Goal: Task Accomplishment & Management: Complete application form

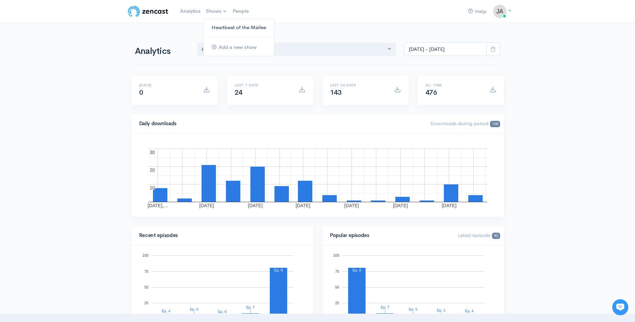
click at [226, 26] on link "Heartbeat of the Mallee" at bounding box center [238, 28] width 71 height 12
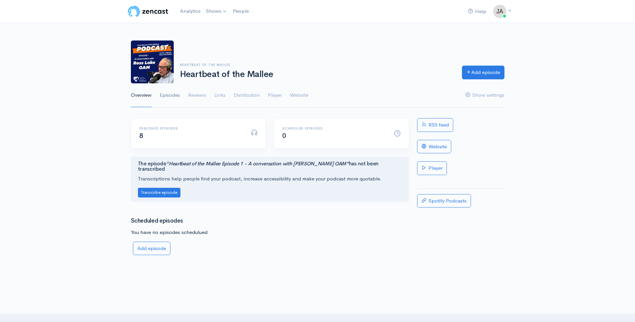
click at [171, 94] on link "Episodes" at bounding box center [170, 95] width 20 height 24
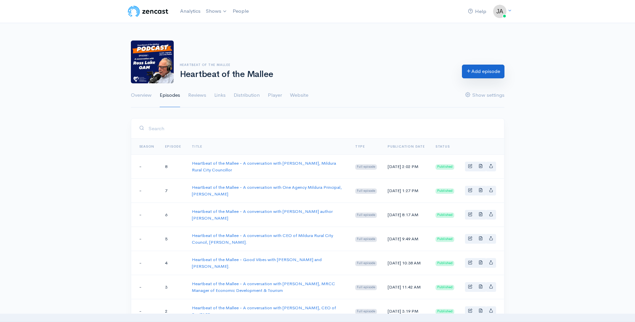
click at [477, 72] on link "Add episode" at bounding box center [483, 72] width 43 height 14
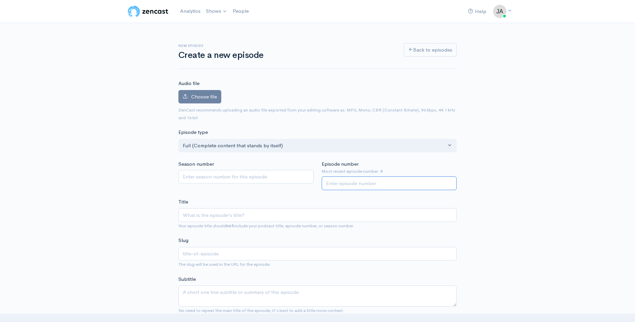
click at [356, 183] on input "Episode number" at bounding box center [389, 183] width 135 height 14
type input "9"
click at [229, 215] on input "Title" at bounding box center [317, 215] width 278 height 14
paste input "Heartbeat of the Mallee - A conversation with [PERSON_NAME], Mildura Rural City…"
type input "Heartbeat of the Mallee - A conversation with [PERSON_NAME], Mildura Rural City…"
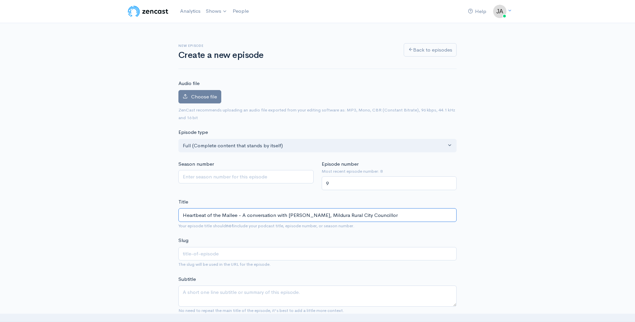
type input "heartbeat-of-the-mallee-a-conversation-with-[PERSON_NAME]-mildura-rural-city-co…"
drag, startPoint x: 289, startPoint y: 215, endPoint x: 399, endPoint y: 215, distance: 109.8
click at [399, 215] on input "Heartbeat of the Mallee - A conversation with [PERSON_NAME], Mildura Rural City…" at bounding box center [317, 215] width 278 height 14
type input "Heartbeat of the Mallee - A conversation with R"
type input "heartbeat-of-the-mallee-a-conversation-with-r"
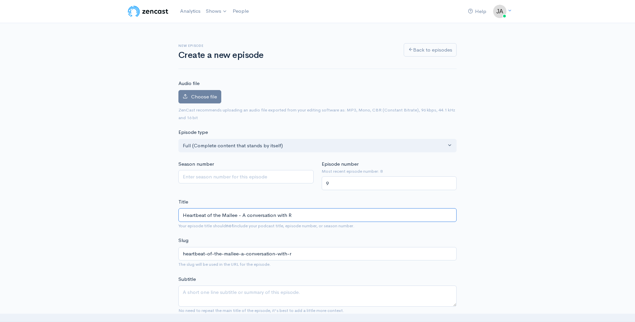
type input "Heartbeat of the Mallee - A conversation with"
type input "heartbeat-of-the-mallee-a-conversation-with"
click at [299, 216] on input "Heartbeat of the Mallee - A conversation with" at bounding box center [317, 215] width 278 height 14
paste input "with Snap Fitness Mildura co-owner, [PERSON_NAME]"
type input "Heartbeat of the Mallee - A conversation with with Snap Fitness Mildura co-owne…"
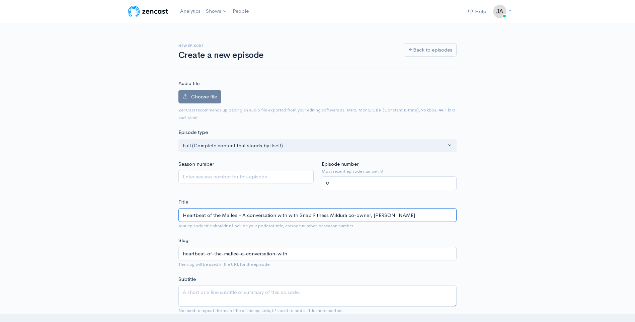
type input "heartbeat-of-the-mallee-a-conversation-with-with-snap-fitness-mildura-co-owner-…"
click at [291, 215] on input "Heartbeat of the Mallee - A conversation with with Snap Fitness Mildura co-owne…" at bounding box center [317, 215] width 278 height 14
type input "Heartbeat of the Mallee - A conversation with Snap Fitness Mildura co-owner, [P…"
type input "heartbeat-of-the-mallee-a-conversation-with-snap-fitness-mildura-co-owner-[PERS…"
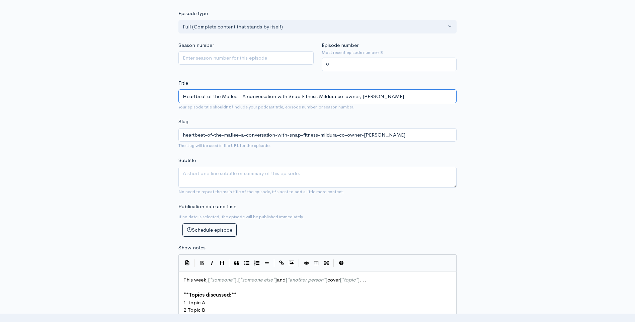
scroll to position [134, 0]
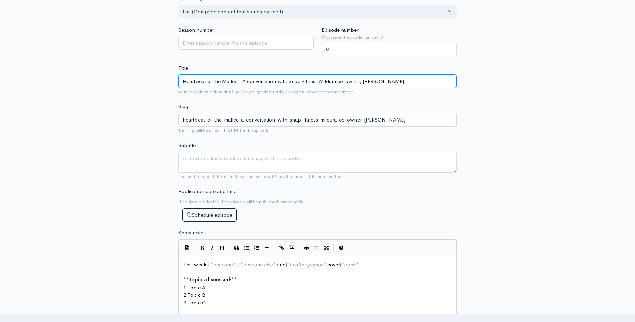
type input "Heartbeat of the Mallee - A conversation with Snap Fitness Mildura co-owner, [P…"
click at [215, 158] on textarea "Subtitle" at bounding box center [317, 162] width 278 height 21
paste textarea "the [PERSON_NAME] story"
click at [185, 159] on textarea "the [PERSON_NAME] story" at bounding box center [317, 162] width 278 height 21
click at [253, 158] on textarea "The [PERSON_NAME] story" at bounding box center [317, 162] width 278 height 21
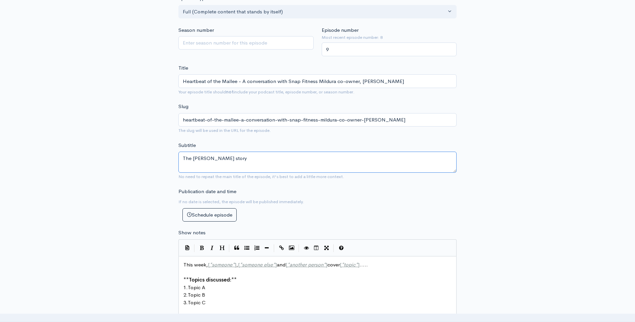
click at [262, 158] on textarea "The [PERSON_NAME] story" at bounding box center [317, 162] width 278 height 21
paste textarea "of his extraordinary lifelong tale of adversity and triumph."
click at [232, 157] on textarea "The [PERSON_NAME] story of his extraordinary lifelong tale of adversity and tri…" at bounding box center [317, 162] width 278 height 21
type textarea "The [PERSON_NAME] story and his extraordinary lifelong tale of adversity and tr…"
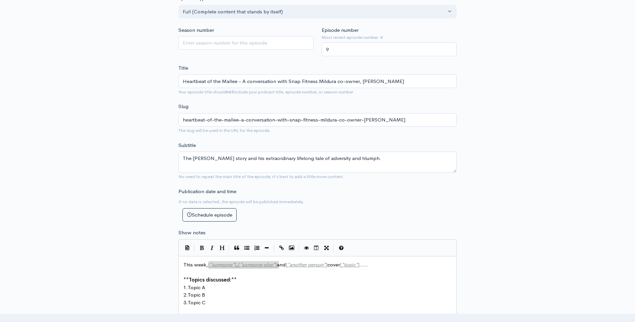
type textarea "[*someone*], [*someone else*]"
drag, startPoint x: 208, startPoint y: 264, endPoint x: 279, endPoint y: 265, distance: 71.3
paste textarea
type textarea "[*another person*]"
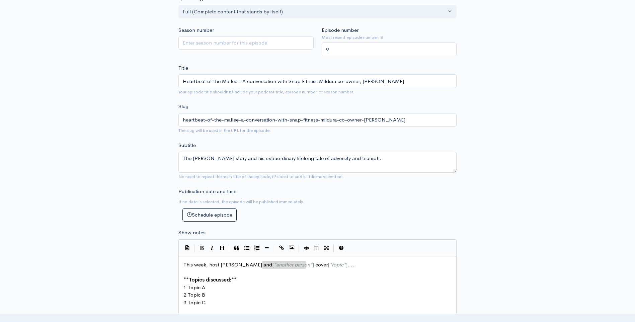
drag, startPoint x: 262, startPoint y: 264, endPoint x: 305, endPoint y: 266, distance: 43.6
type textarea "[*topic*]...."
drag, startPoint x: 304, startPoint y: 265, endPoint x: 328, endPoint y: 265, distance: 23.8
paste textarea
type textarea "Topic A"
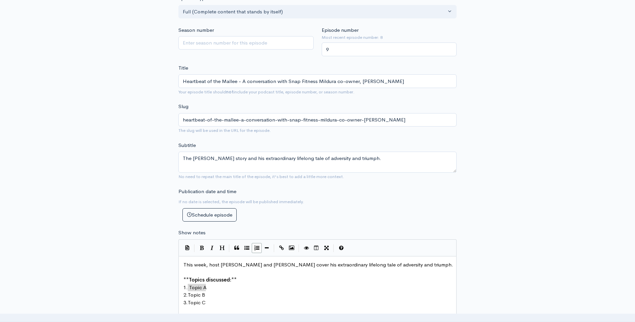
drag, startPoint x: 188, startPoint y: 286, endPoint x: 202, endPoint y: 287, distance: 14.1
paste textarea
type textarea "opic B"
drag, startPoint x: 190, startPoint y: 295, endPoint x: 206, endPoint y: 295, distance: 15.7
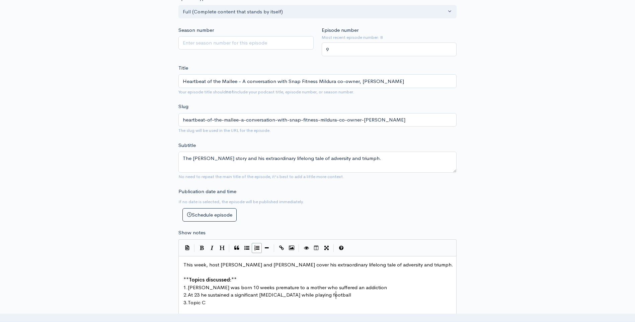
type textarea "At 23"
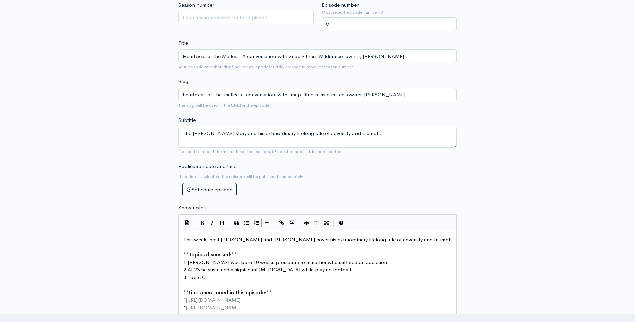
scroll to position [167, 0]
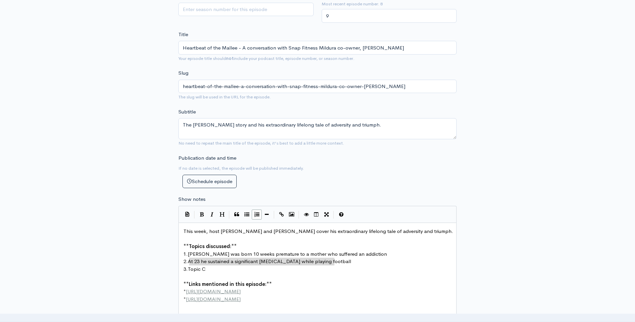
type textarea "At 23 he sustained a significant [MEDICAL_DATA] while playing football"
drag, startPoint x: 190, startPoint y: 262, endPoint x: 336, endPoint y: 263, distance: 145.9
drag, startPoint x: 189, startPoint y: 269, endPoint x: 209, endPoint y: 269, distance: 19.7
paste textarea
type textarea "Topic C"
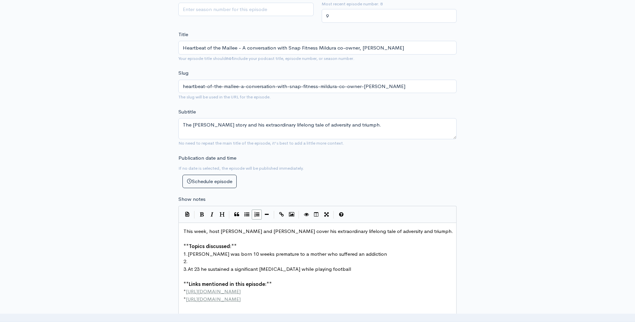
click at [221, 260] on pre "2." at bounding box center [320, 262] width 276 height 8
click at [183, 282] on div "x This week, host [PERSON_NAME] and [PERSON_NAME] cover his extraordinary lifel…" at bounding box center [317, 278] width 278 height 110
type textarea "**Links mentioned in this episode:** * [URL][DOMAIN_NAME] * [URL][DOMAIN_NAME]"
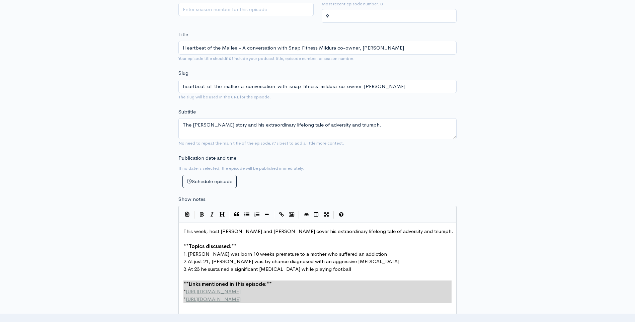
drag, startPoint x: 184, startPoint y: 282, endPoint x: 282, endPoint y: 307, distance: 101.8
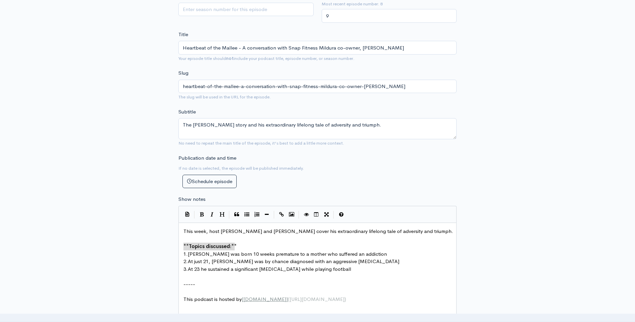
type textarea "**Topics discussed:**"
drag, startPoint x: 238, startPoint y: 244, endPoint x: 175, endPoint y: 245, distance: 62.6
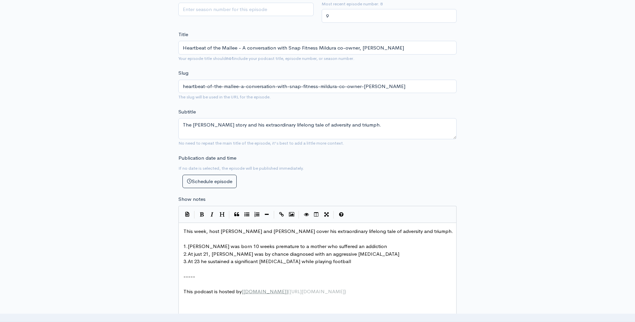
click at [509, 213] on div "New episode Create a new episode Back to episodes Audio file Choose file 0 ZenC…" at bounding box center [317, 205] width 635 height 699
click at [354, 245] on span "[PERSON_NAME] was born 10 weeks premature to a mother who suffered an addiction" at bounding box center [287, 246] width 199 height 6
type textarea "."
click at [345, 253] on pre "2. At just 21, [PERSON_NAME] was by chance diagnosed with an aggressive [MEDICA…" at bounding box center [320, 254] width 276 height 8
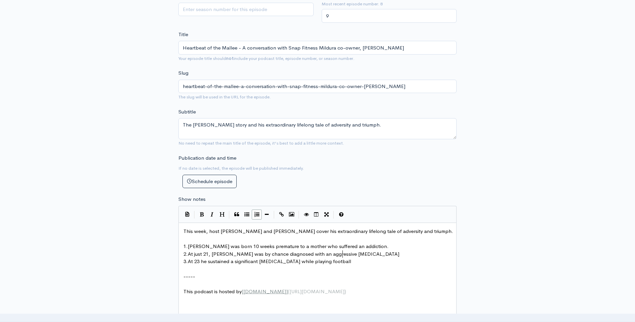
type textarea "."
click at [337, 262] on pre "3. At 23 he sustained a significant [MEDICAL_DATA] while playing football" at bounding box center [320, 262] width 276 height 8
type textarea "."
click at [500, 242] on div "New episode Create a new episode Back to episodes Audio file Choose file 0 ZenC…" at bounding box center [318, 205] width 382 height 699
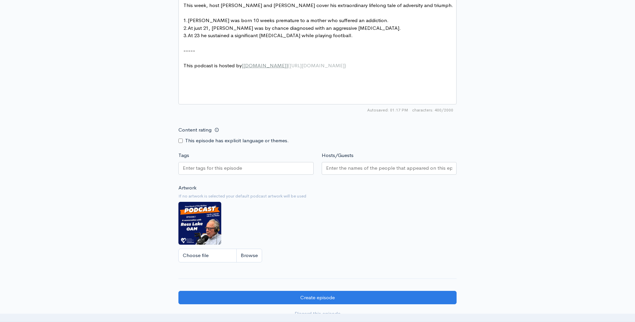
scroll to position [402, 0]
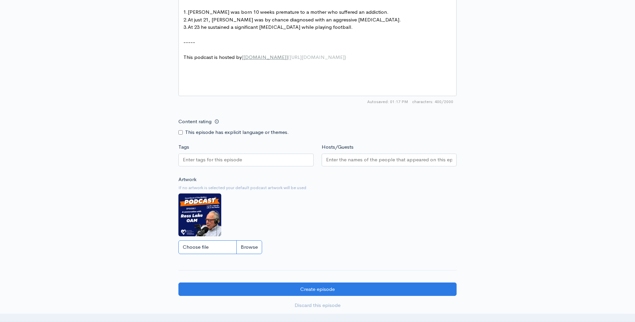
click at [251, 248] on input "Choose file" at bounding box center [220, 247] width 84 height 14
type input "C:\fakepath\Episode 9.png"
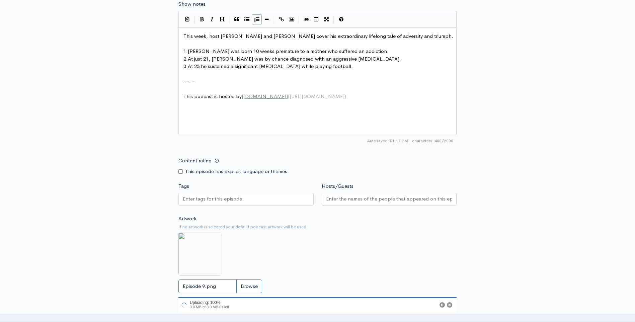
scroll to position [301, 0]
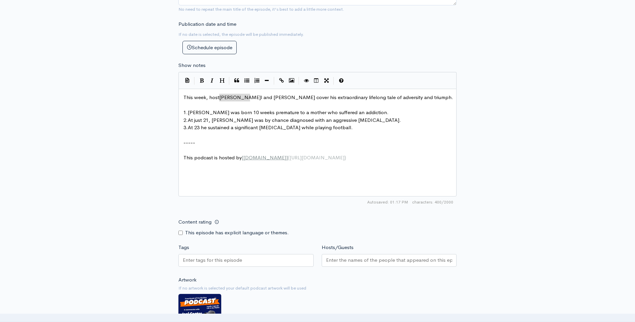
type textarea "[PERSON_NAME]"
drag, startPoint x: 220, startPoint y: 97, endPoint x: 251, endPoint y: 97, distance: 30.5
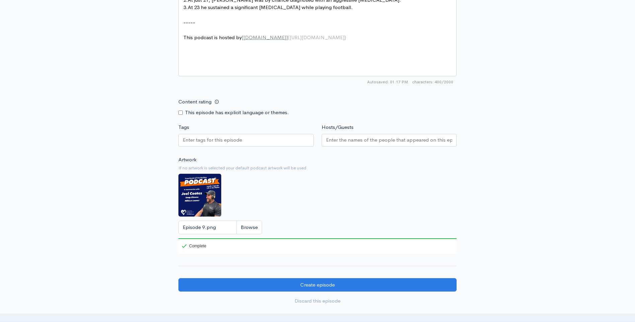
scroll to position [469, 0]
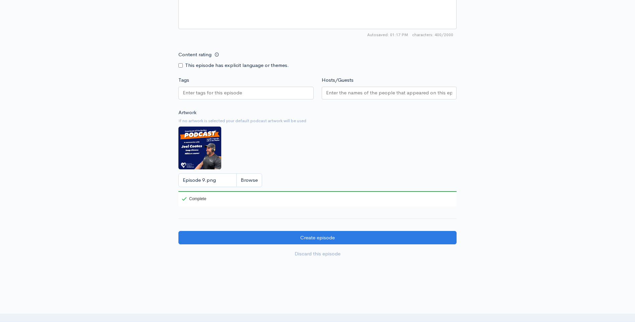
click at [354, 91] on input "Hosts/Guests" at bounding box center [389, 93] width 127 height 8
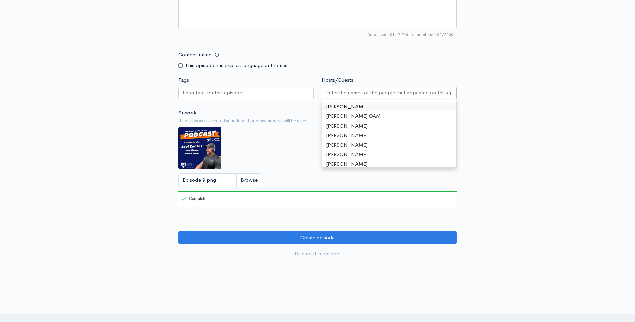
paste input "[PERSON_NAME]"
type input "[PERSON_NAME]"
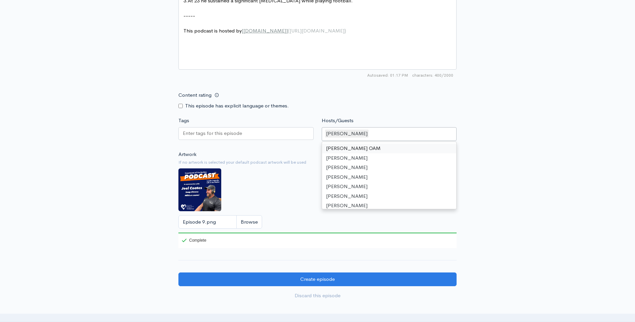
scroll to position [335, 0]
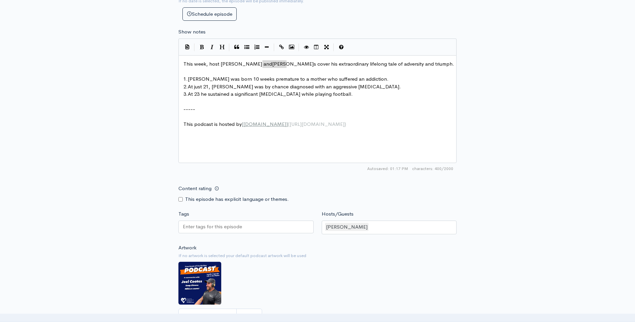
type textarea "[PERSON_NAME]"
drag, startPoint x: 263, startPoint y: 64, endPoint x: 288, endPoint y: 64, distance: 24.8
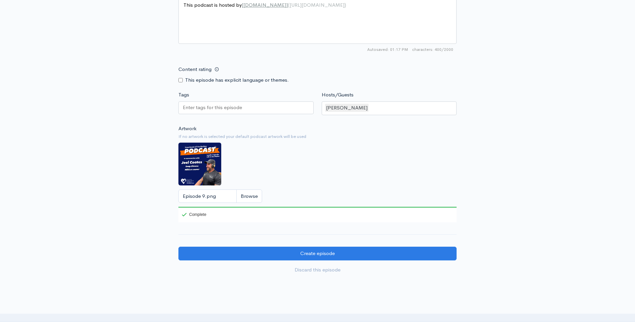
scroll to position [502, 0]
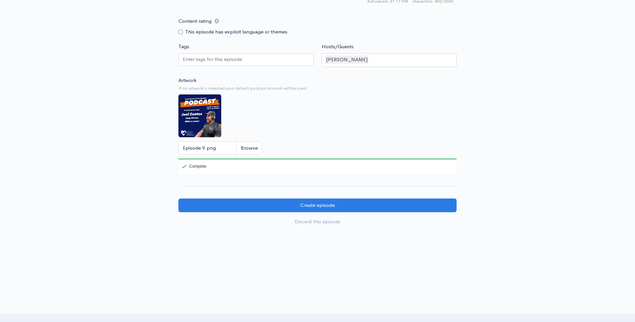
click at [384, 56] on div "[PERSON_NAME]" at bounding box center [389, 60] width 135 height 14
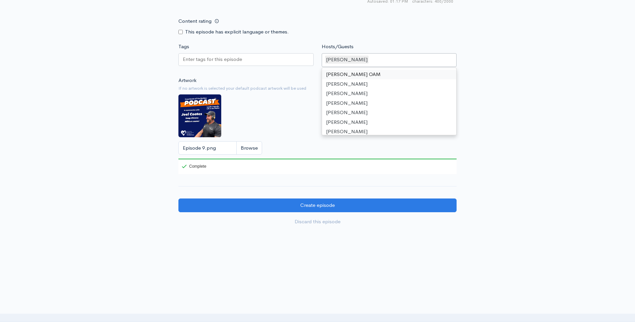
paste input "[PERSON_NAME]"
type input "[PERSON_NAME]"
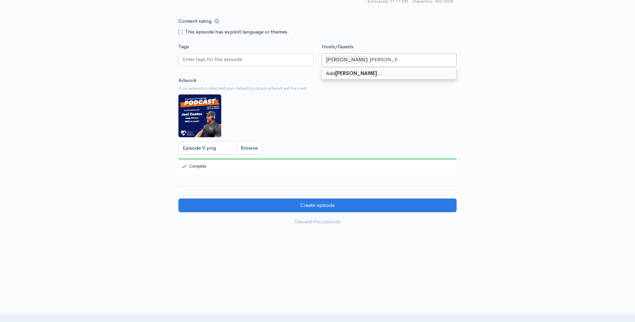
scroll to position [0, 0]
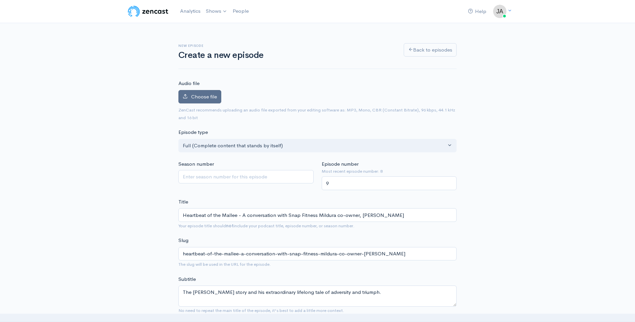
click at [196, 96] on span "Choose file" at bounding box center [204, 96] width 26 height 6
click at [0, 0] on input "Choose file" at bounding box center [0, 0] width 0 height 0
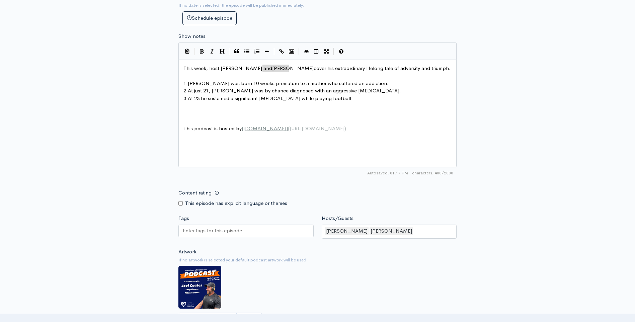
scroll to position [535, 0]
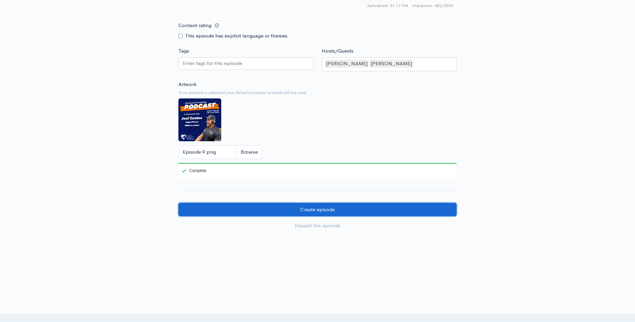
drag, startPoint x: 333, startPoint y: 209, endPoint x: 348, endPoint y: 213, distance: 15.2
click at [333, 209] on input "Create episode" at bounding box center [317, 210] width 278 height 14
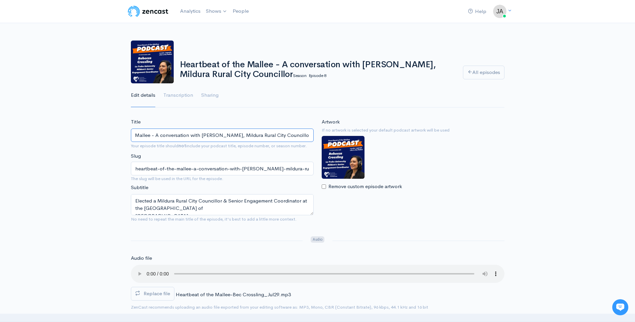
scroll to position [0, 41]
drag, startPoint x: 134, startPoint y: 136, endPoint x: 321, endPoint y: 135, distance: 187.1
click at [321, 135] on div "Title Heartbeat of the Mallee - A conversation with Rebecca Crossling, Mildura …" at bounding box center [318, 172] width 382 height 109
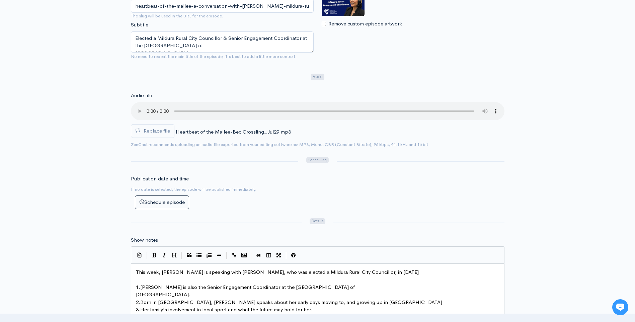
scroll to position [234, 0]
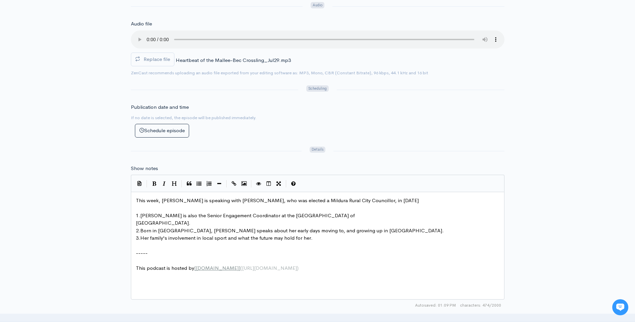
click at [136, 221] on span "La Trobe University." at bounding box center [163, 223] width 55 height 6
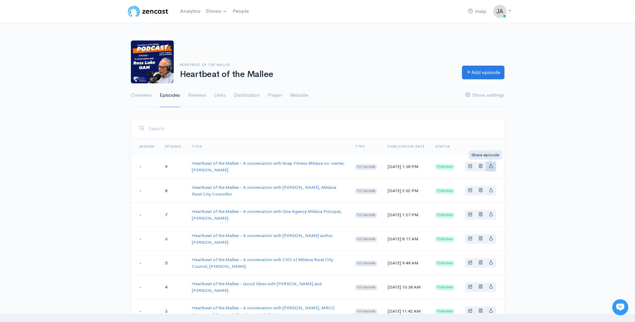
click at [490, 165] on icon "Basic example" at bounding box center [491, 166] width 4 height 4
type input "https://heartbeat-of-the-mallee-mildura-businessman-ross-lake-oam.zencast.websi…"
type input "https://media.zencast.fm/heartbeat-of-the-mallee-mildura-businessman-ross-lake-…"
type input "<iframe src='https://share.zencast.fm/embed/episode/c5b59c64-e866-4b9a-b0d3-89a…"
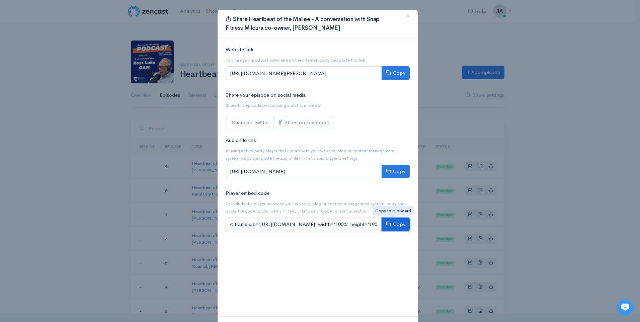
click at [398, 225] on button "Copy" at bounding box center [396, 225] width 28 height 14
click at [406, 15] on span "×" at bounding box center [408, 16] width 4 height 10
